Goal: Obtain resource: Obtain resource

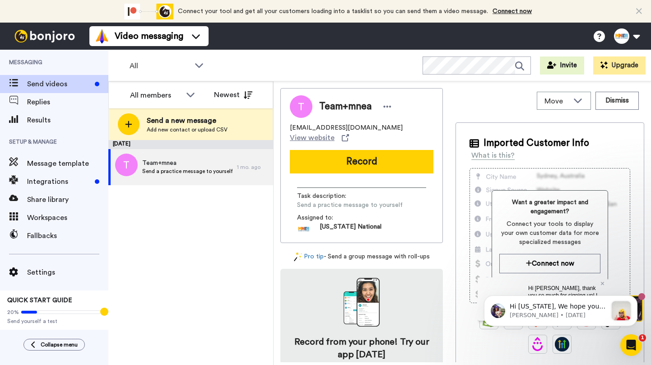
click at [115, 46] on ul "Video messaging Switch to Video messaging Testimonials Settings Discover Help &…" at bounding box center [148, 36] width 119 height 27
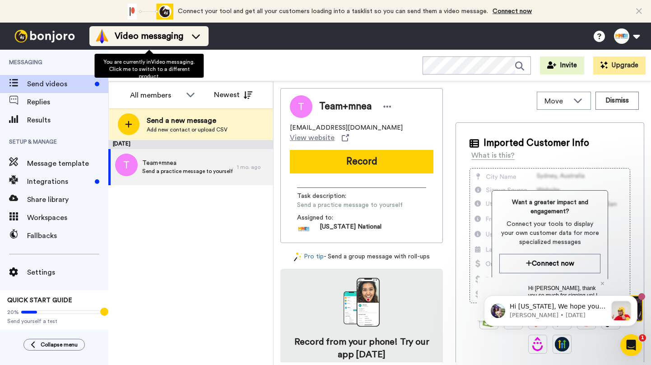
click at [119, 34] on span "Video messaging" at bounding box center [149, 36] width 69 height 13
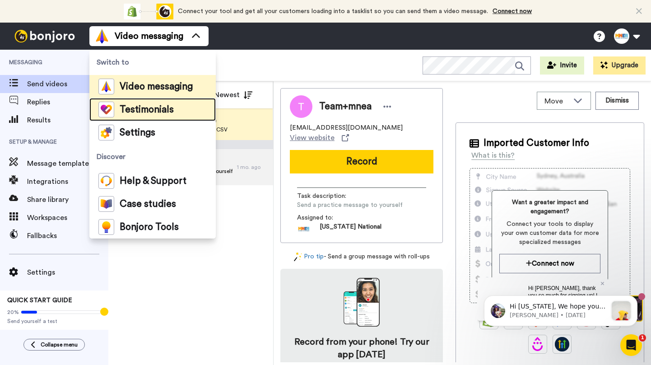
click at [133, 107] on span "Testimonials" at bounding box center [147, 109] width 54 height 9
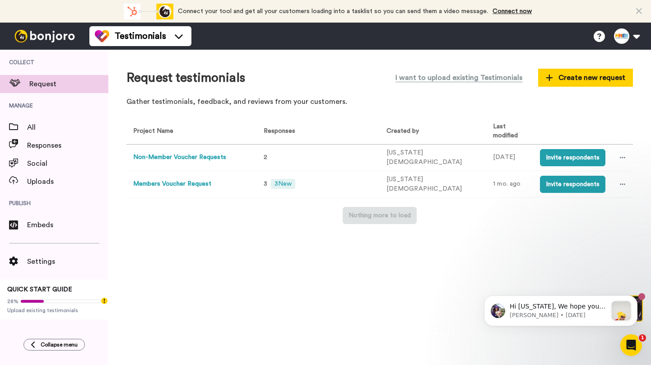
click at [186, 183] on button "Members Voucher Request" at bounding box center [172, 183] width 78 height 9
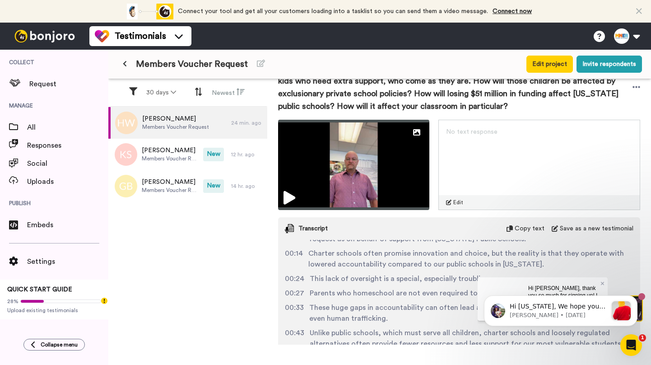
scroll to position [27, 0]
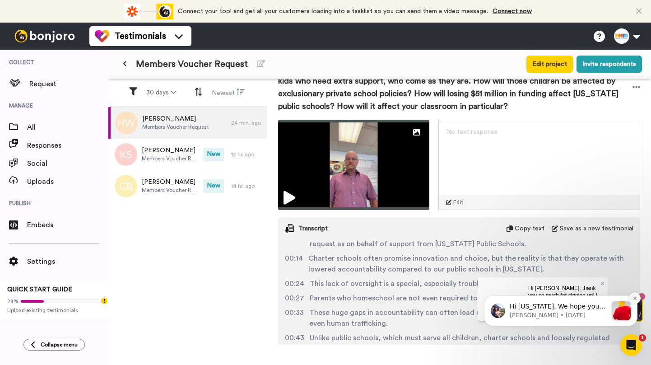
click at [635, 296] on icon "Dismiss notification" at bounding box center [634, 298] width 5 height 5
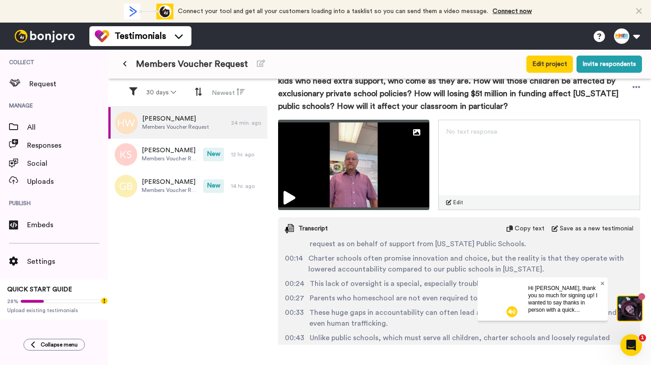
click at [602, 284] on icon at bounding box center [603, 282] width 4 height 5
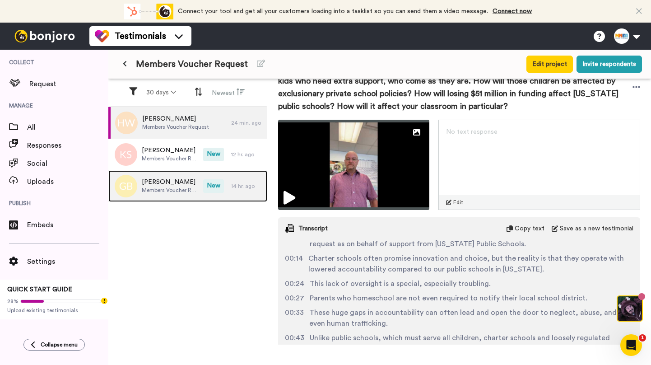
click at [172, 182] on span "[PERSON_NAME]" at bounding box center [170, 181] width 57 height 9
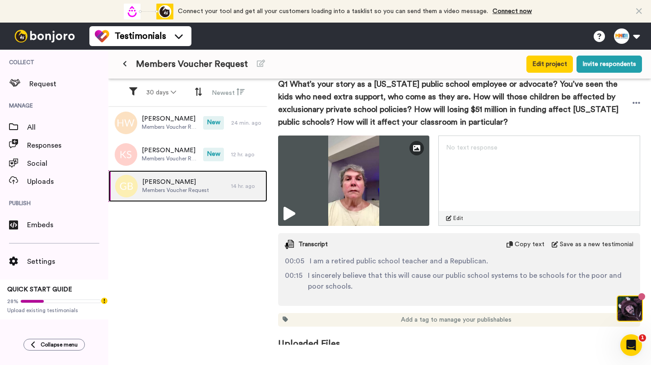
scroll to position [153, 0]
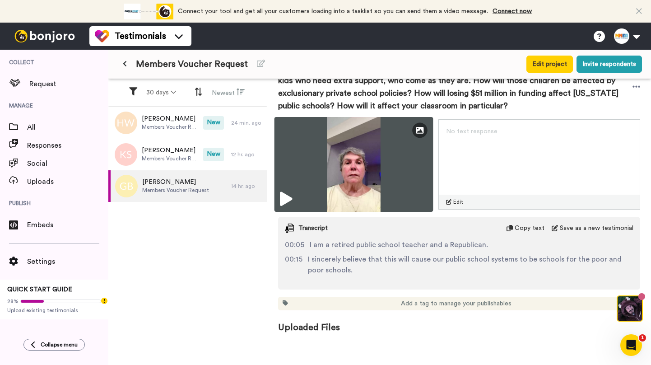
click at [298, 194] on img at bounding box center [353, 164] width 158 height 95
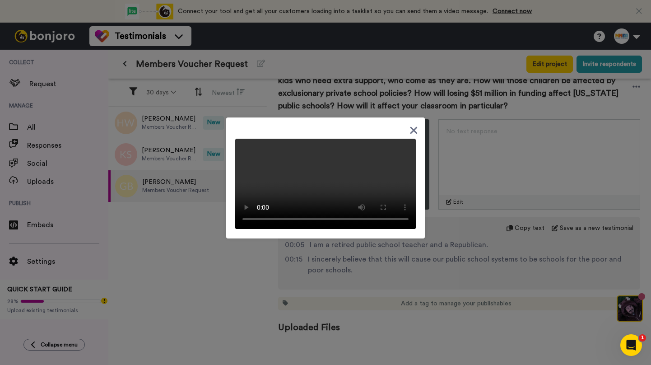
click at [171, 282] on div at bounding box center [325, 182] width 651 height 365
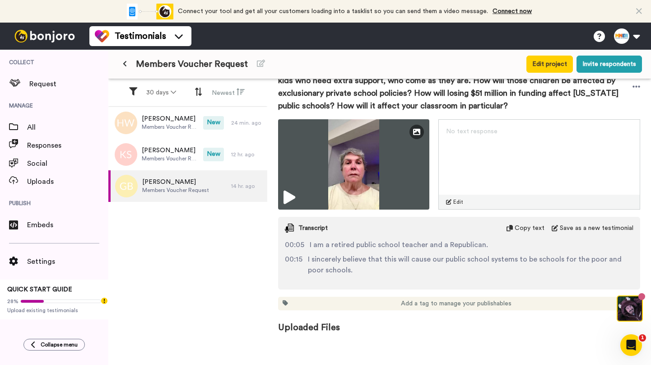
scroll to position [0, 0]
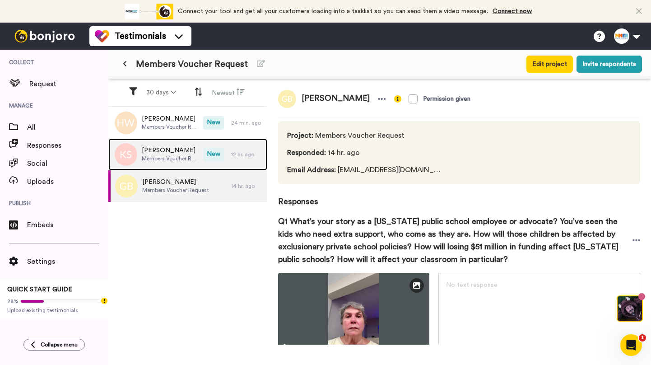
click at [154, 155] on span "Members Voucher Request" at bounding box center [170, 158] width 57 height 7
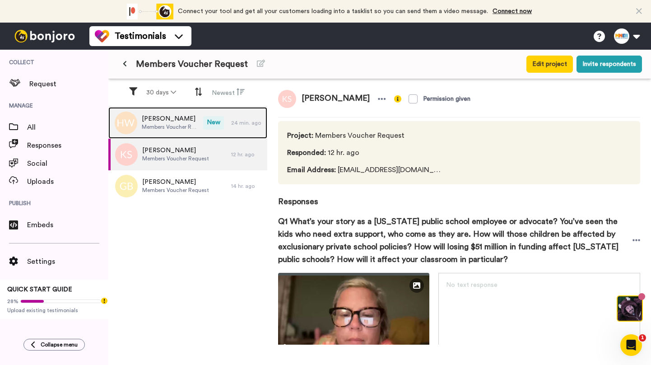
click at [167, 125] on span "Members Voucher Request" at bounding box center [170, 126] width 57 height 7
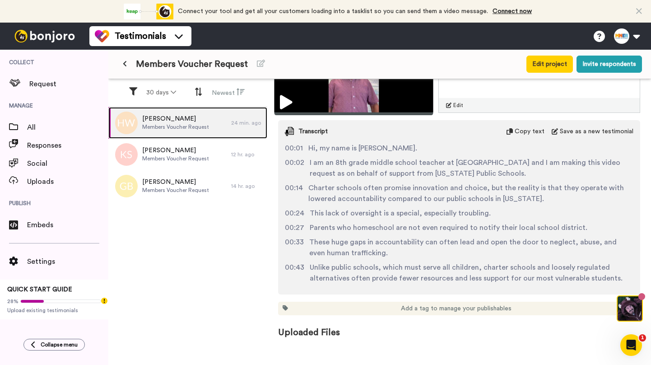
scroll to position [255, 0]
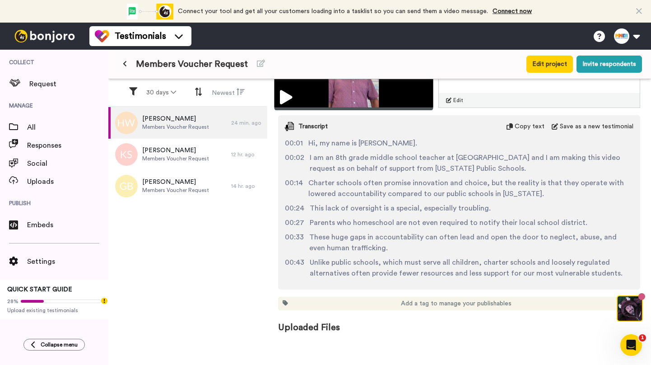
click at [361, 97] on img at bounding box center [353, 62] width 158 height 95
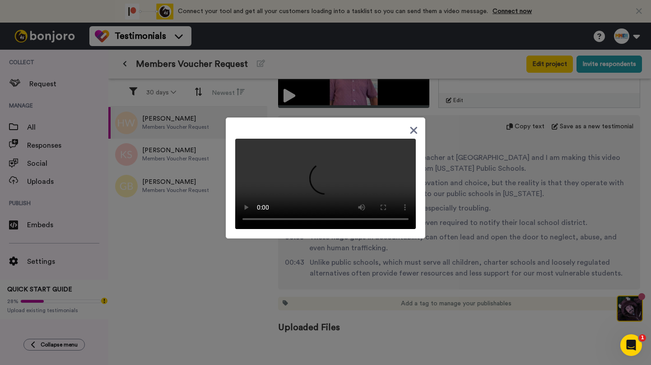
click at [453, 206] on div at bounding box center [325, 182] width 651 height 365
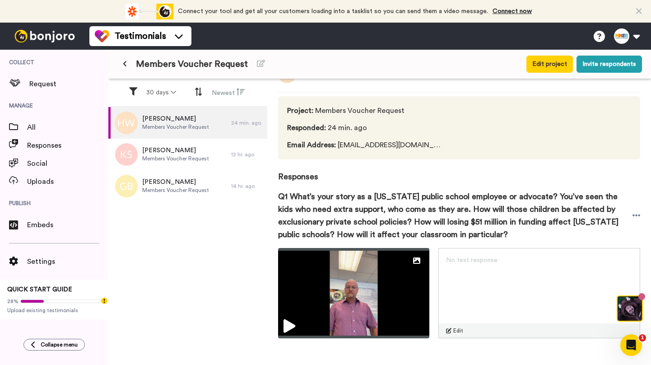
scroll to position [24, 0]
click at [633, 213] on icon at bounding box center [636, 215] width 8 height 9
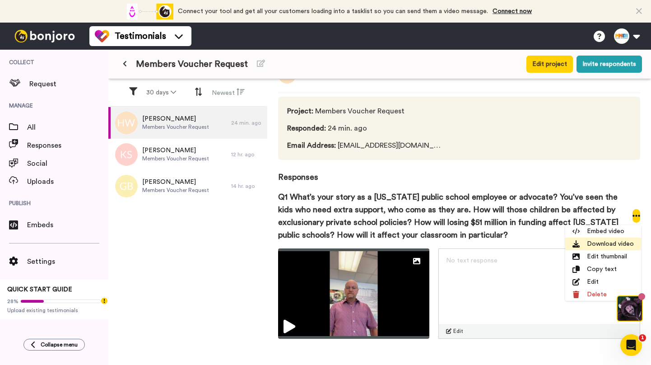
click at [583, 247] on li "Download video" at bounding box center [603, 243] width 76 height 13
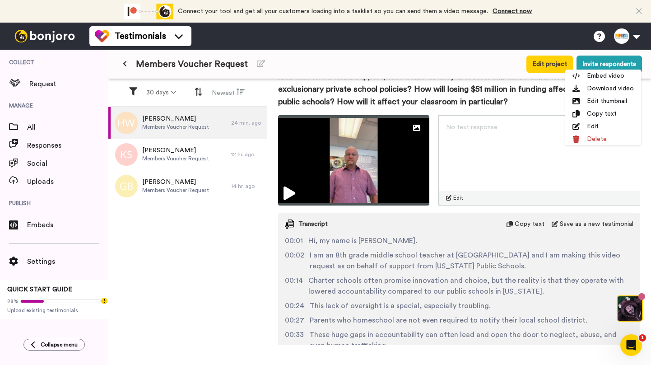
scroll to position [193, 0]
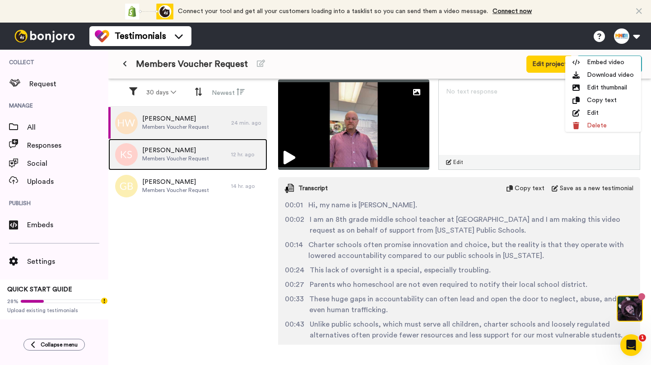
click at [190, 153] on span "[PERSON_NAME]" at bounding box center [175, 150] width 67 height 9
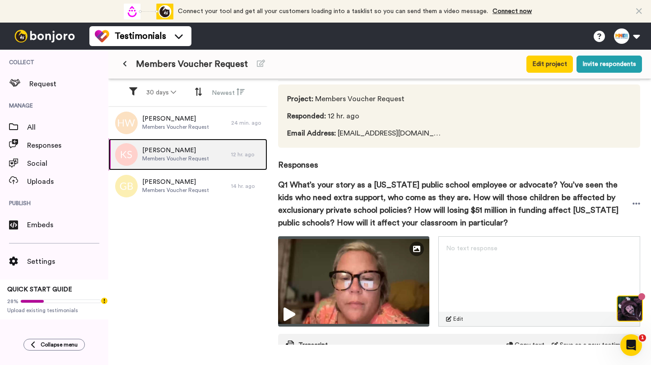
scroll to position [37, 0]
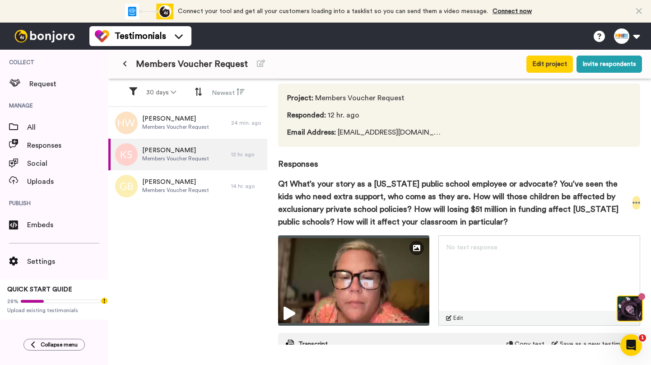
click at [636, 200] on icon at bounding box center [636, 202] width 8 height 9
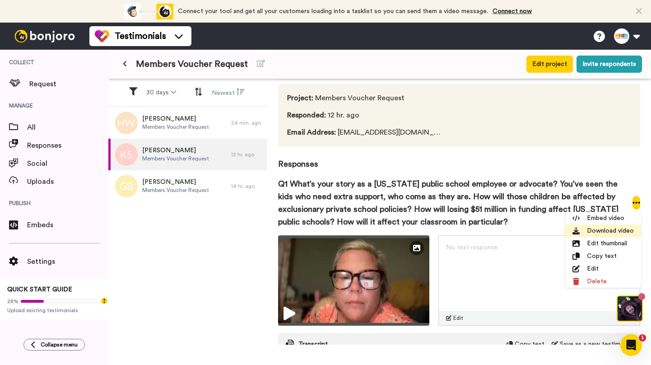
click at [597, 232] on li "Download video" at bounding box center [603, 230] width 76 height 13
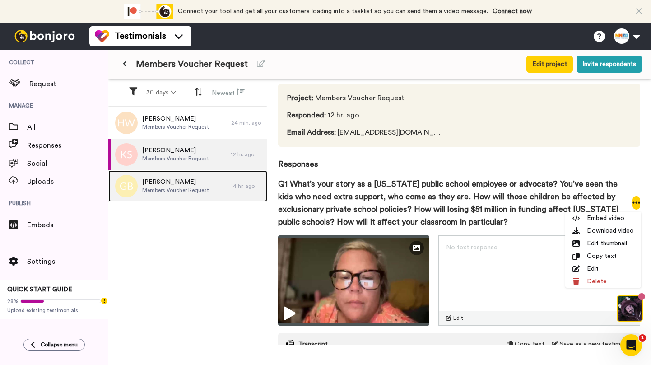
click at [187, 194] on div "[PERSON_NAME] Members Voucher Request" at bounding box center [175, 185] width 67 height 17
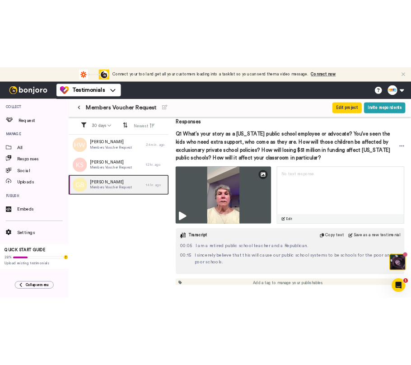
scroll to position [108, 0]
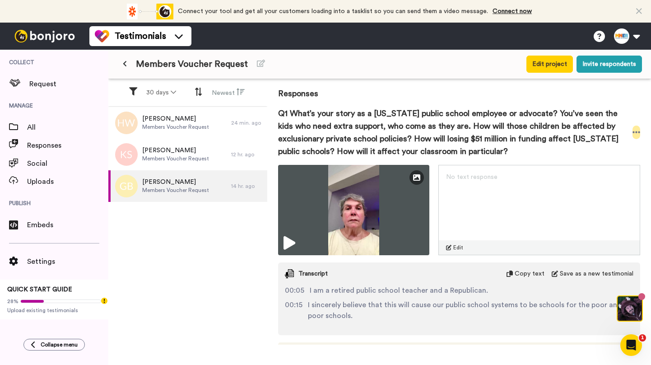
click at [634, 134] on icon at bounding box center [636, 132] width 8 height 9
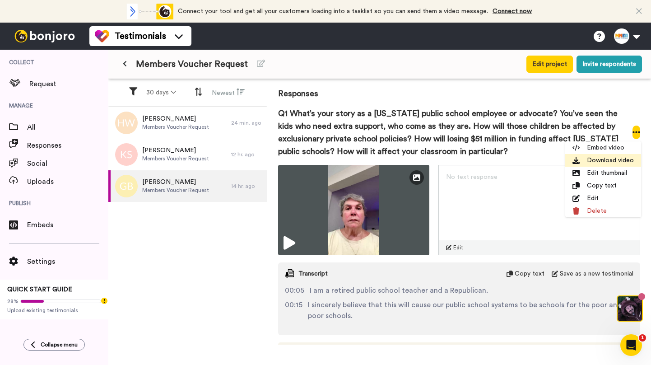
click at [604, 162] on li "Download video" at bounding box center [603, 160] width 76 height 13
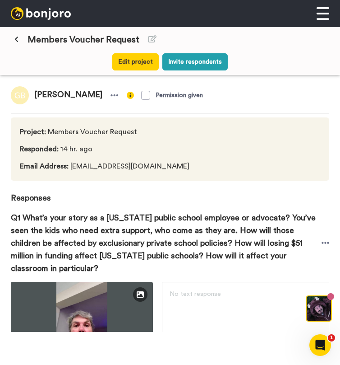
scroll to position [0, 0]
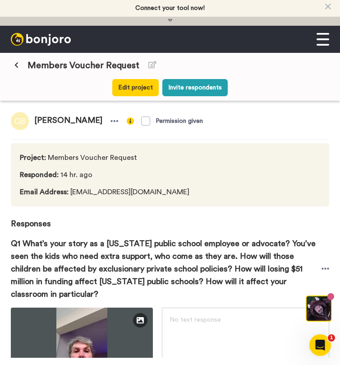
click at [17, 69] on button at bounding box center [16, 65] width 15 height 16
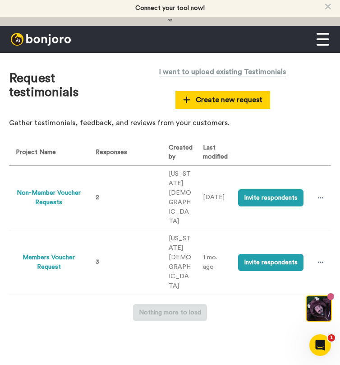
click at [44, 272] on button "Members Voucher Request" at bounding box center [49, 262] width 66 height 19
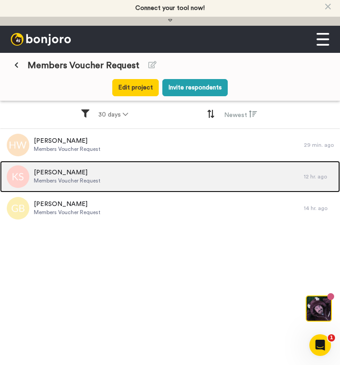
click at [62, 174] on span "[PERSON_NAME]" at bounding box center [67, 172] width 67 height 9
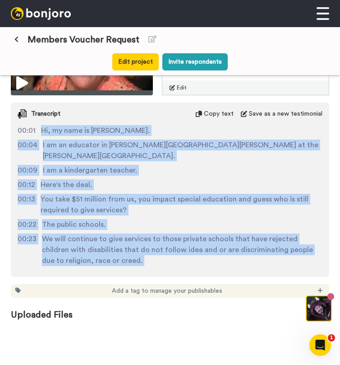
drag, startPoint x: 211, startPoint y: 254, endPoint x: 42, endPoint y: 125, distance: 213.1
click at [42, 125] on div "00:01 Hi, my name is [PERSON_NAME]. 00:04 I am an educator in [PERSON_NAME][GEO…" at bounding box center [170, 197] width 319 height 144
copy div "Hi, my name is [PERSON_NAME]. 00:04 I am an educator in [PERSON_NAME][GEOGRAPHI…"
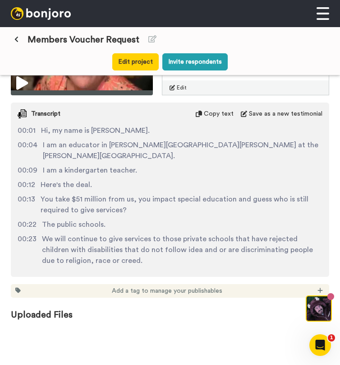
click at [215, 113] on div "Transcript Copy text Save as a new testimonial" at bounding box center [170, 113] width 319 height 23
click at [214, 110] on span "Copy text" at bounding box center [219, 113] width 30 height 9
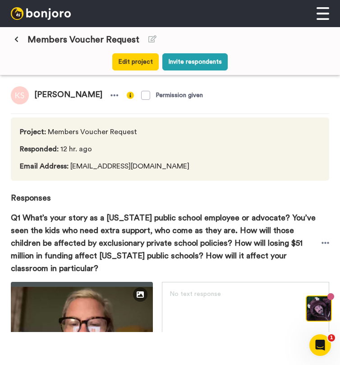
drag, startPoint x: 70, startPoint y: 162, endPoint x: 189, endPoint y: 164, distance: 118.7
click at [189, 164] on div "Project : Members Voucher Request Responded : 12 hr. ago Email Address : [EMAIL…" at bounding box center [170, 148] width 319 height 63
copy span "[EMAIL_ADDRESS][DOMAIN_NAME]"
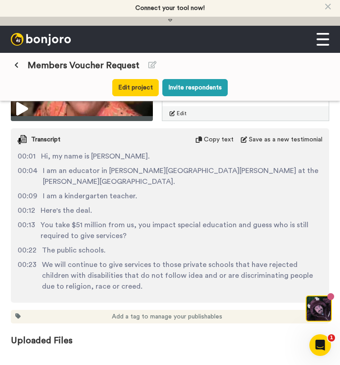
click at [18, 66] on icon at bounding box center [16, 65] width 4 height 6
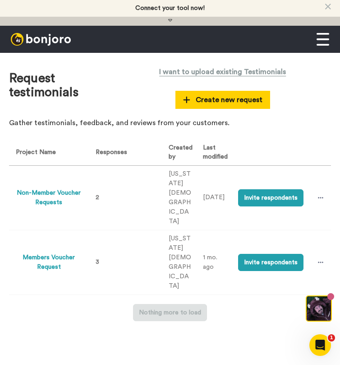
click at [51, 272] on button "Members Voucher Request" at bounding box center [49, 262] width 66 height 19
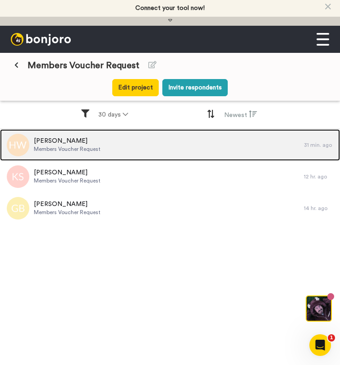
click at [90, 148] on span "Members Voucher Request" at bounding box center [67, 148] width 67 height 7
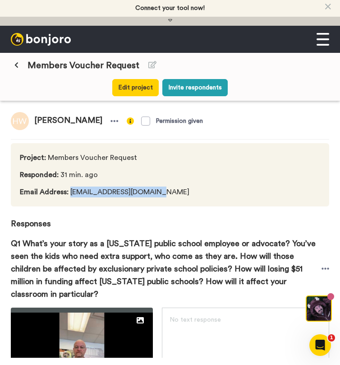
drag, startPoint x: 70, startPoint y: 194, endPoint x: 159, endPoint y: 193, distance: 88.9
click at [159, 193] on div "Project : Members Voucher Request Responded : 31 min. ago Email Address : [EMAI…" at bounding box center [170, 174] width 319 height 63
copy span "[EMAIL_ADDRESS][DOMAIN_NAME]"
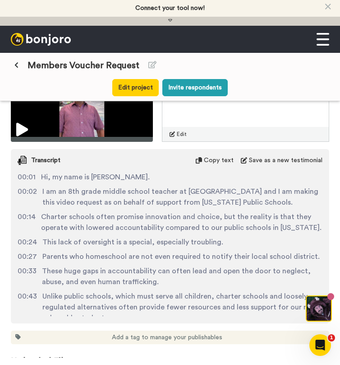
click at [206, 160] on span "Copy text" at bounding box center [219, 160] width 30 height 9
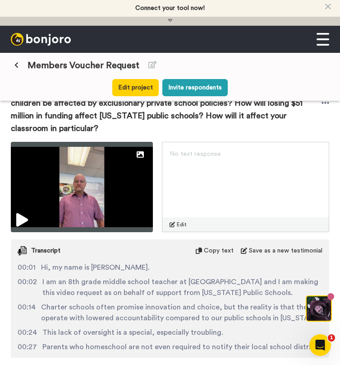
scroll to position [135, 0]
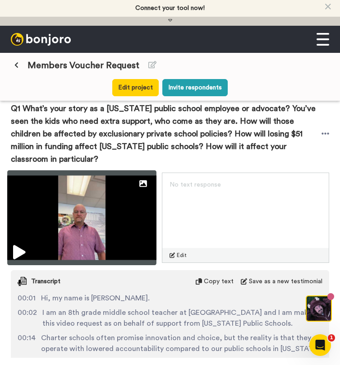
click at [22, 250] on icon at bounding box center [19, 252] width 12 height 14
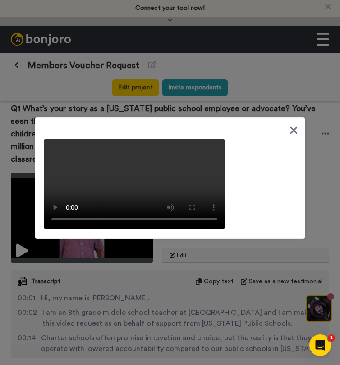
click at [297, 126] on icon at bounding box center [294, 130] width 9 height 11
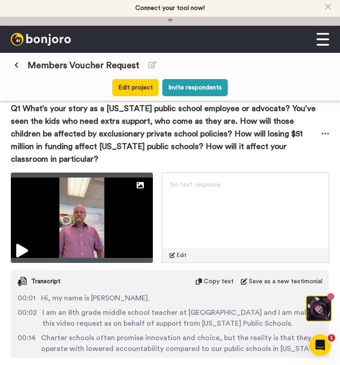
click at [20, 65] on button at bounding box center [16, 65] width 15 height 16
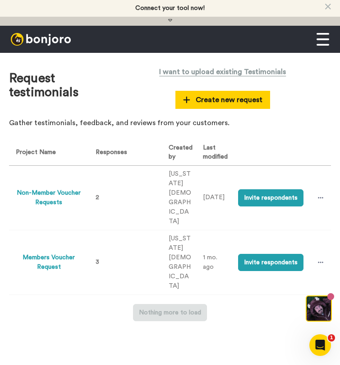
click at [53, 272] on button "Members Voucher Request" at bounding box center [49, 262] width 66 height 19
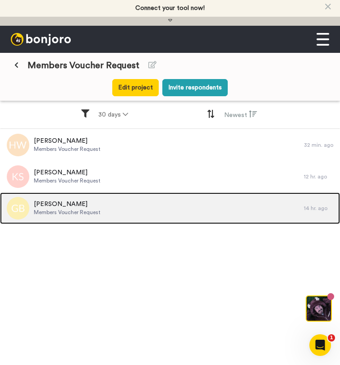
click at [56, 209] on span "Members Voucher Request" at bounding box center [67, 211] width 67 height 7
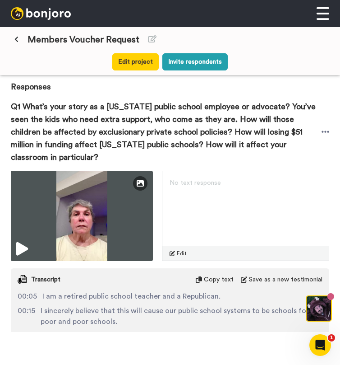
scroll to position [175, 0]
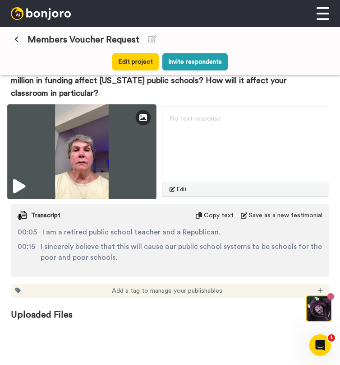
click at [25, 180] on icon at bounding box center [19, 186] width 12 height 14
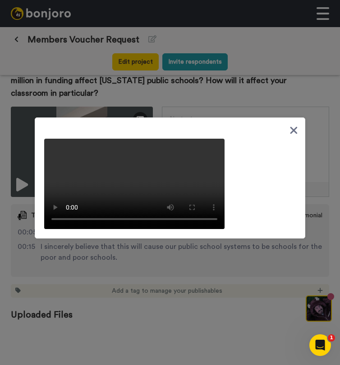
click at [293, 127] on icon at bounding box center [294, 130] width 7 height 7
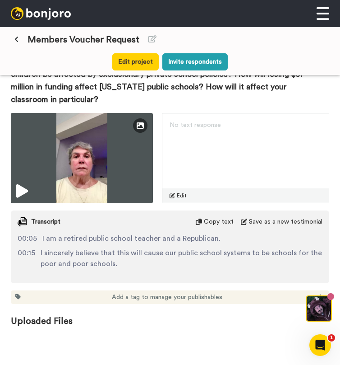
scroll to position [166, 0]
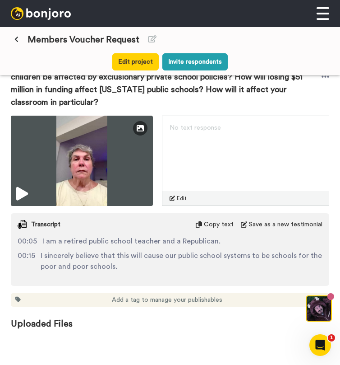
click at [141, 250] on span "I sincerely believe that this will cause our public school systems to be school…" at bounding box center [182, 261] width 282 height 22
drag, startPoint x: 141, startPoint y: 254, endPoint x: 110, endPoint y: 254, distance: 31.6
click at [110, 254] on span "I sincerely believe that this will cause our public school systems to be school…" at bounding box center [182, 261] width 282 height 22
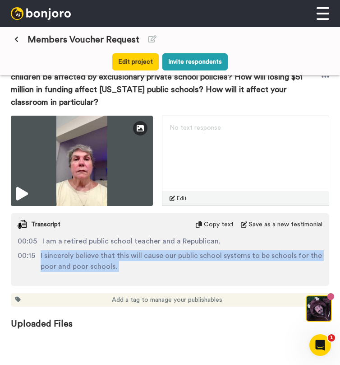
click at [110, 254] on span "I sincerely believe that this will cause our public school systems to be school…" at bounding box center [182, 261] width 282 height 22
click at [112, 265] on span "I sincerely believe that this will cause our public school systems to be school…" at bounding box center [182, 261] width 282 height 22
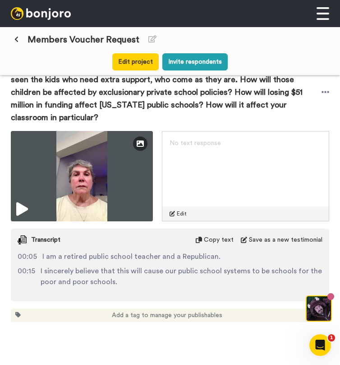
scroll to position [148, 0]
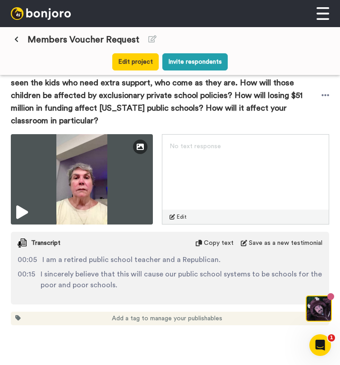
click at [213, 238] on span "Copy text" at bounding box center [219, 242] width 30 height 9
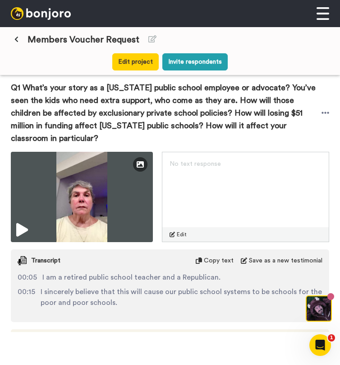
scroll to position [175, 0]
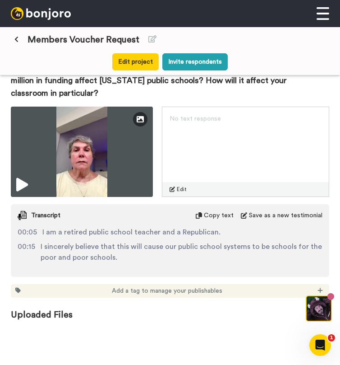
click at [207, 211] on span "Copy text" at bounding box center [219, 215] width 30 height 9
